Goal: Task Accomplishment & Management: Manage account settings

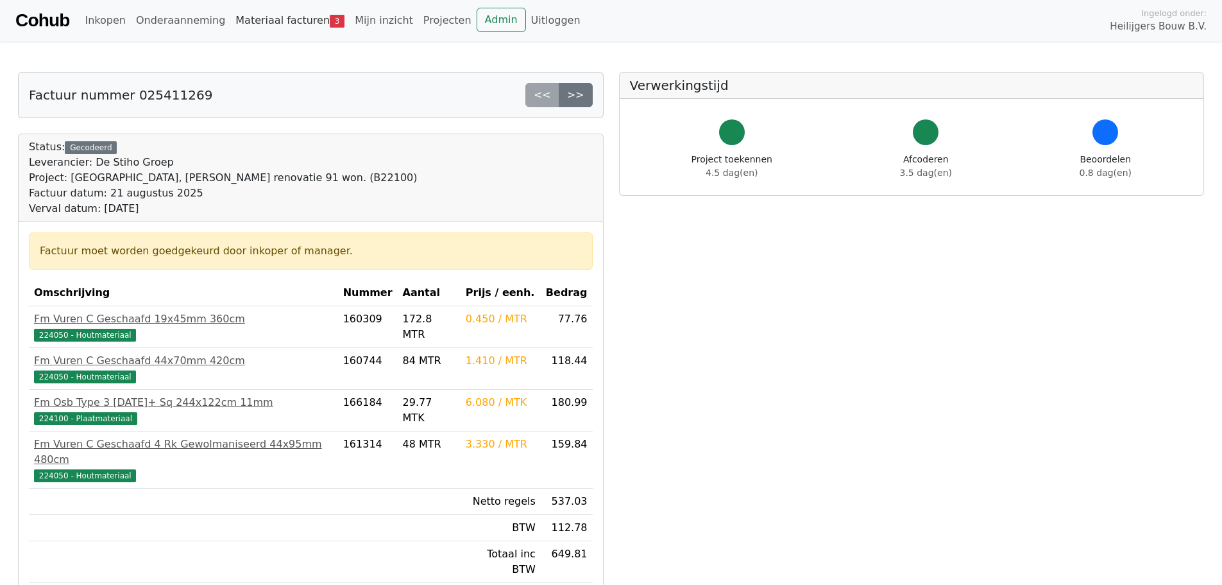
click at [281, 20] on link "Materiaal facturen 3" at bounding box center [289, 21] width 119 height 26
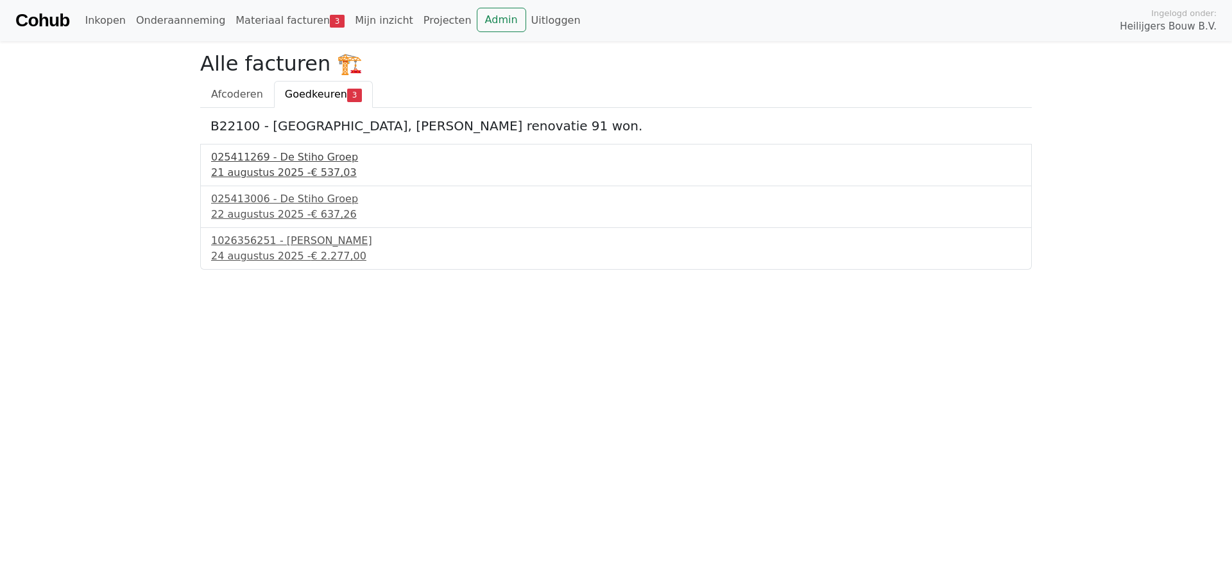
click at [239, 160] on div "025411269 - De Stiho Groep" at bounding box center [616, 157] width 810 height 15
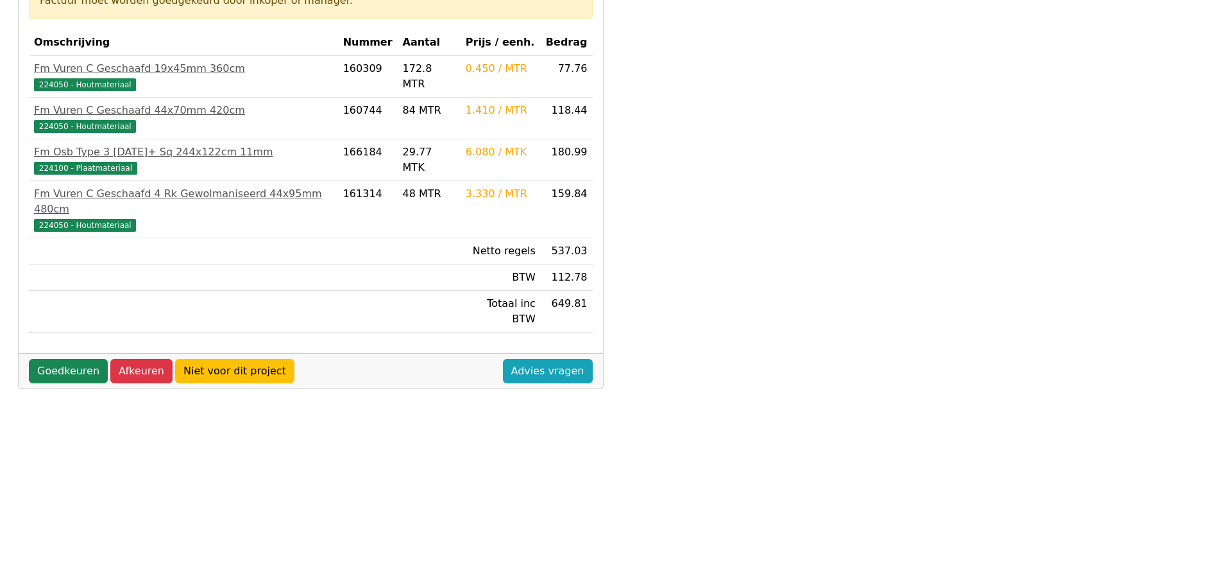
scroll to position [257, 0]
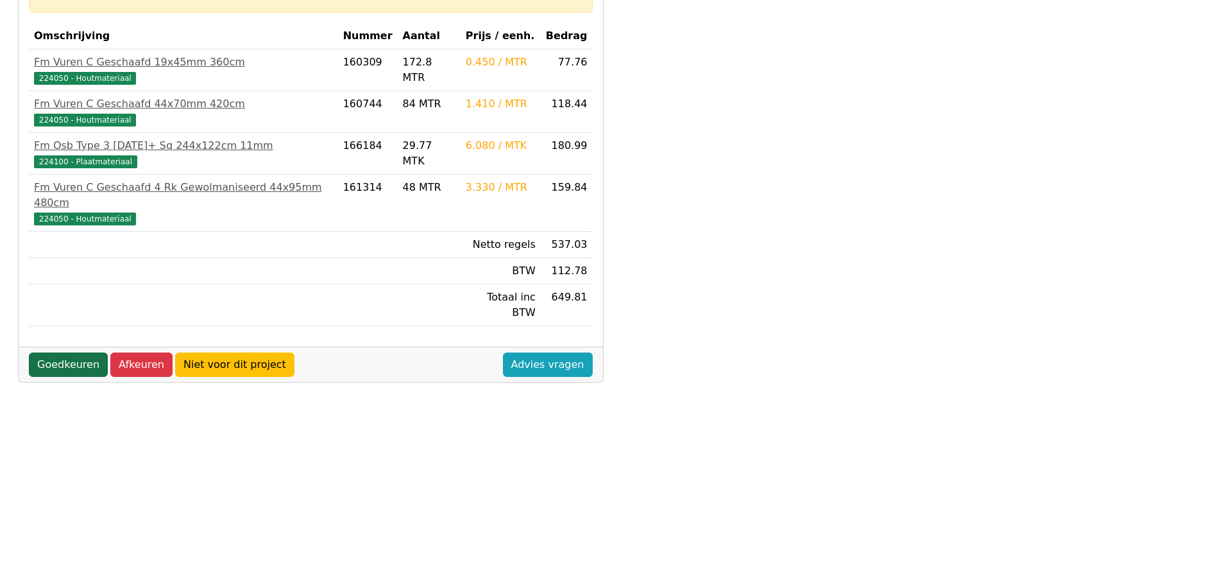
click at [55, 352] on link "Goedkeuren" at bounding box center [68, 364] width 79 height 24
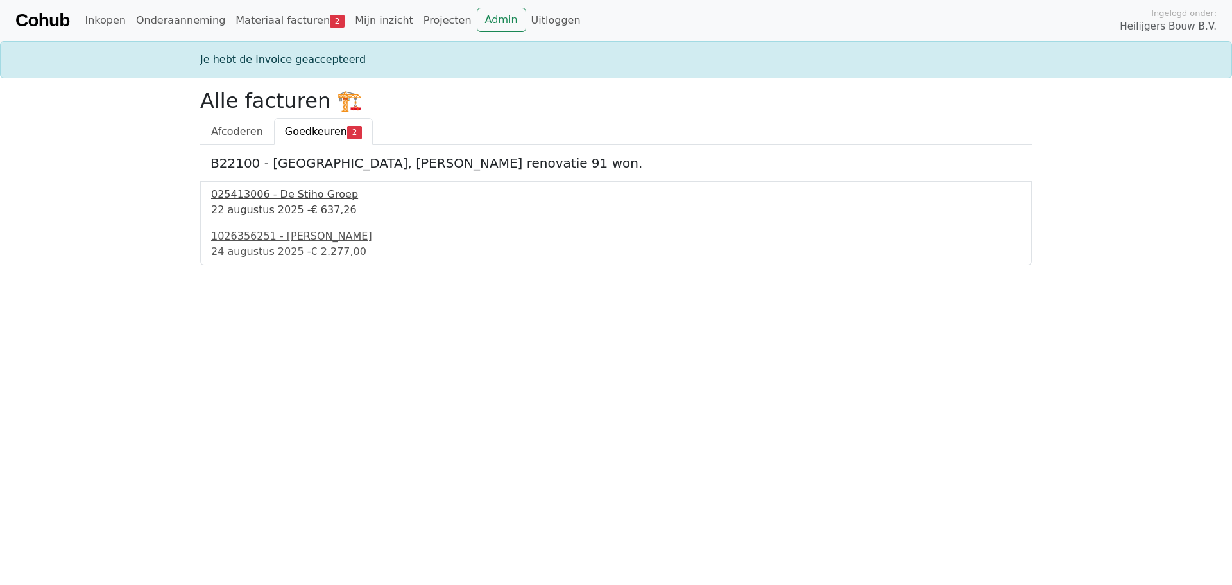
click at [276, 203] on div "[DATE] - € 637,26" at bounding box center [616, 209] width 810 height 15
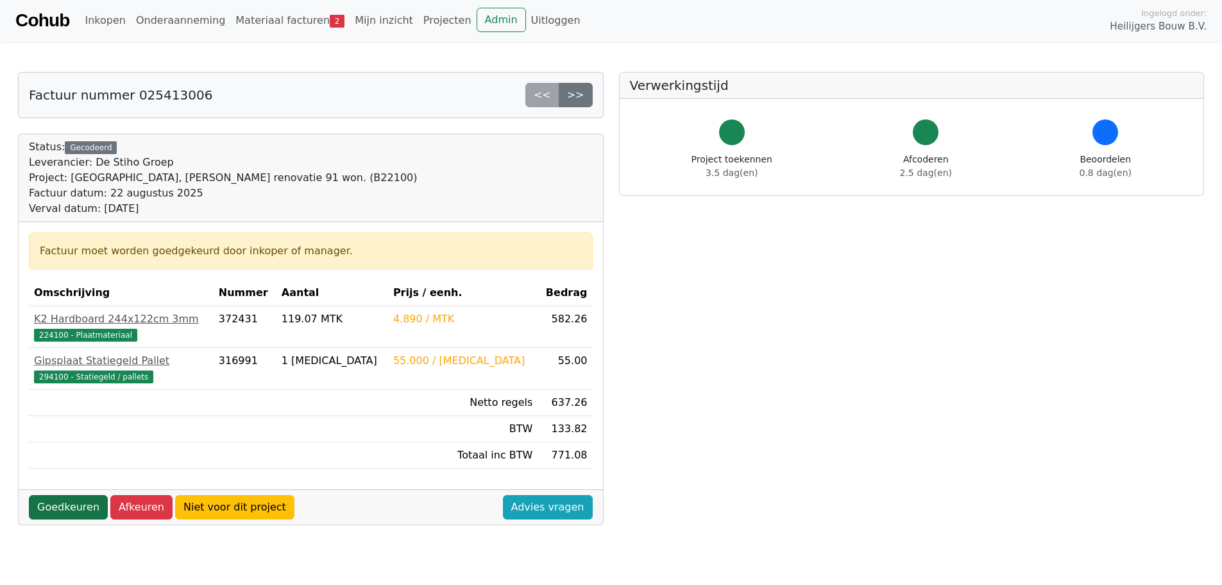
click at [76, 509] on link "Goedkeuren" at bounding box center [68, 507] width 79 height 24
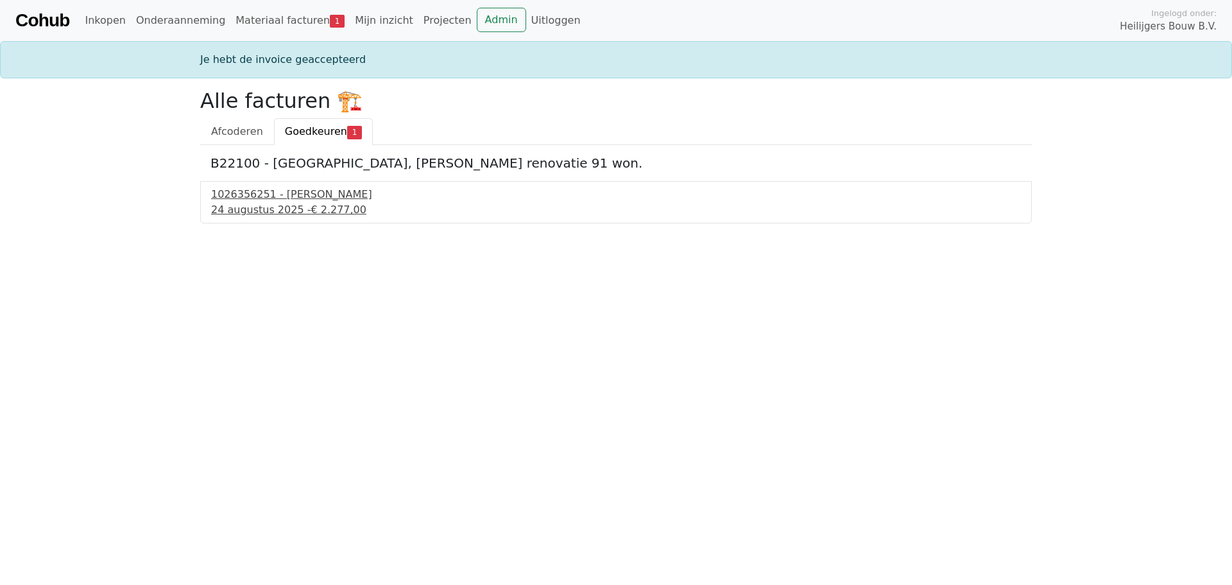
click at [250, 198] on div "1026356251 - Boels Verhuur" at bounding box center [616, 194] width 810 height 15
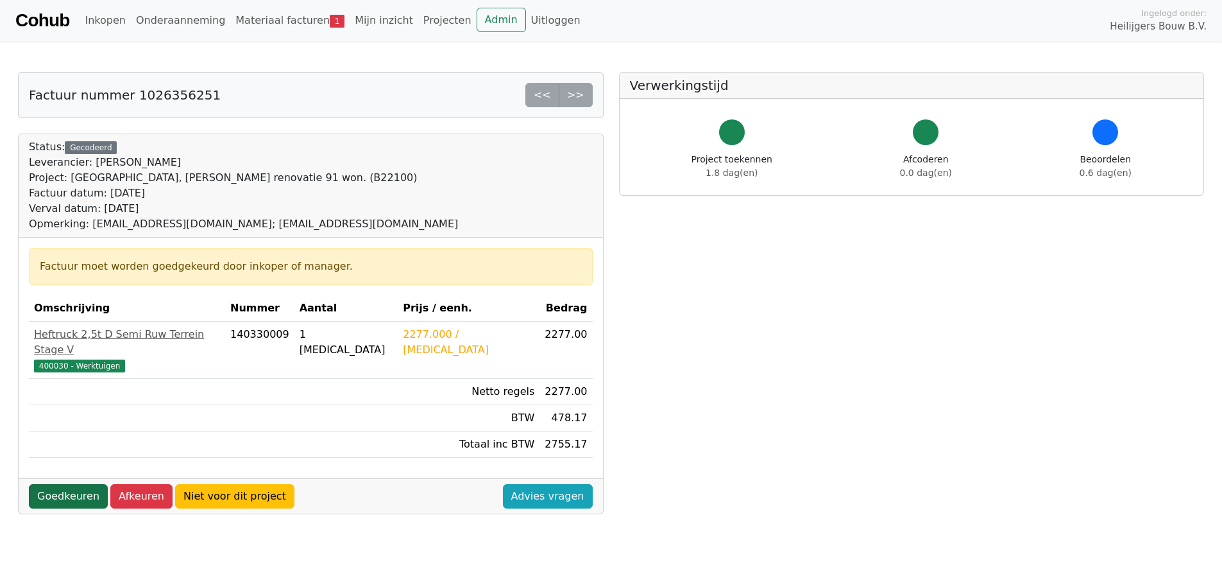
click at [67, 484] on link "Goedkeuren" at bounding box center [68, 496] width 79 height 24
